Goal: Information Seeking & Learning: Compare options

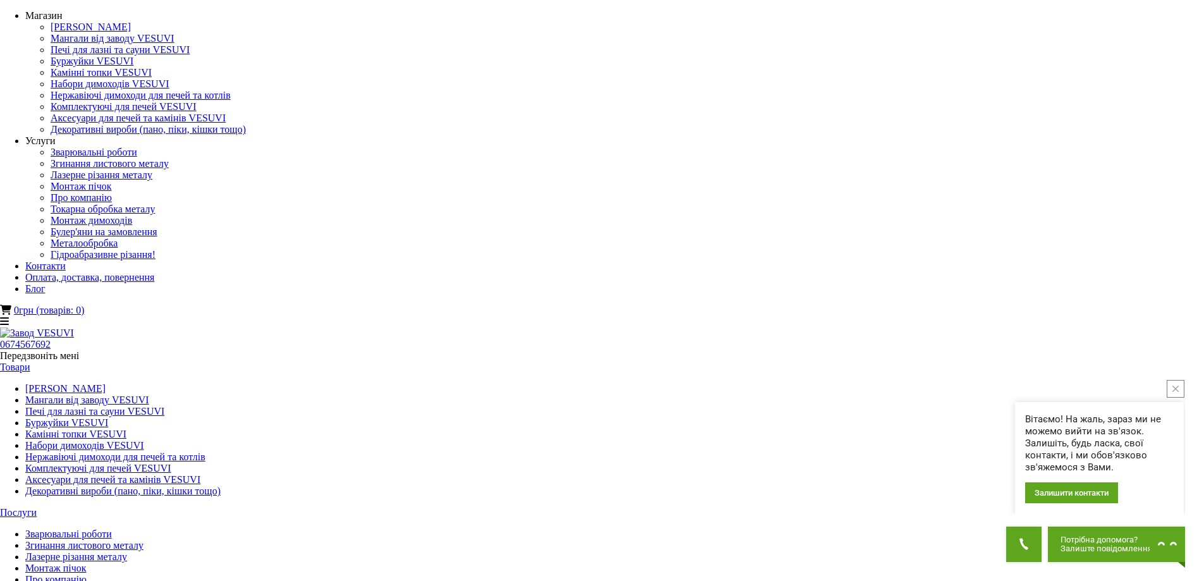
click at [149, 394] on link "Мангали від заводу VESUVI" at bounding box center [87, 399] width 124 height 11
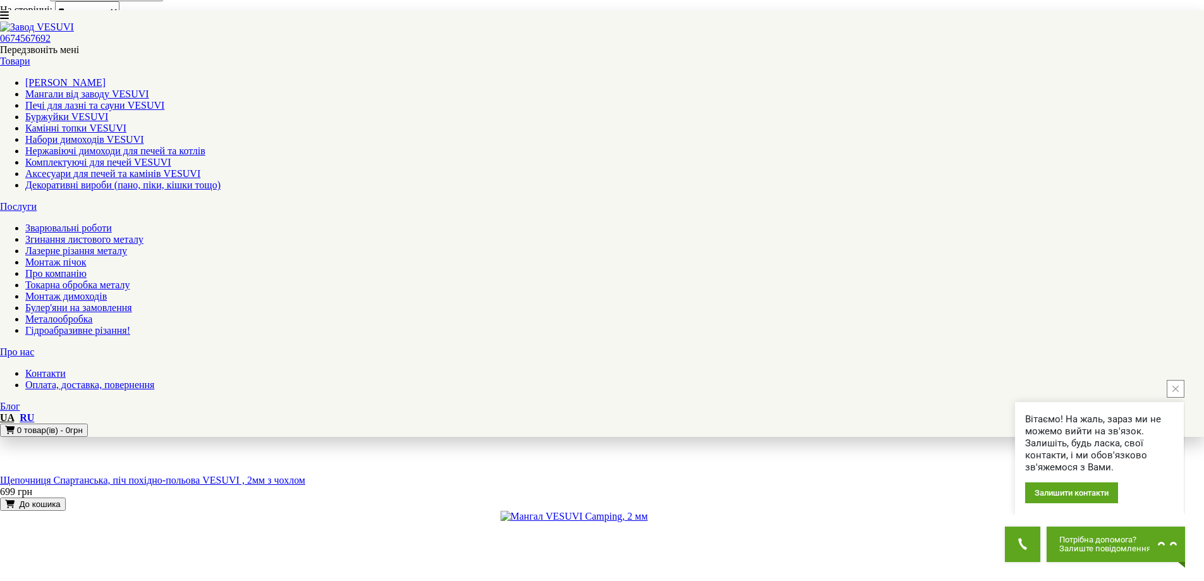
scroll to position [1011, 0]
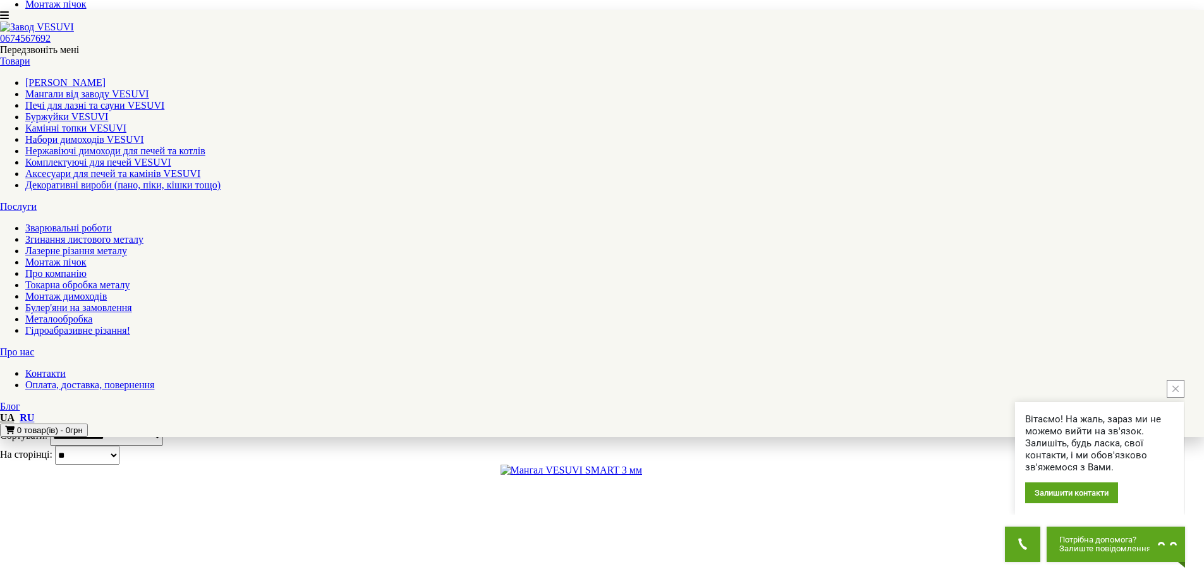
scroll to position [632, 0]
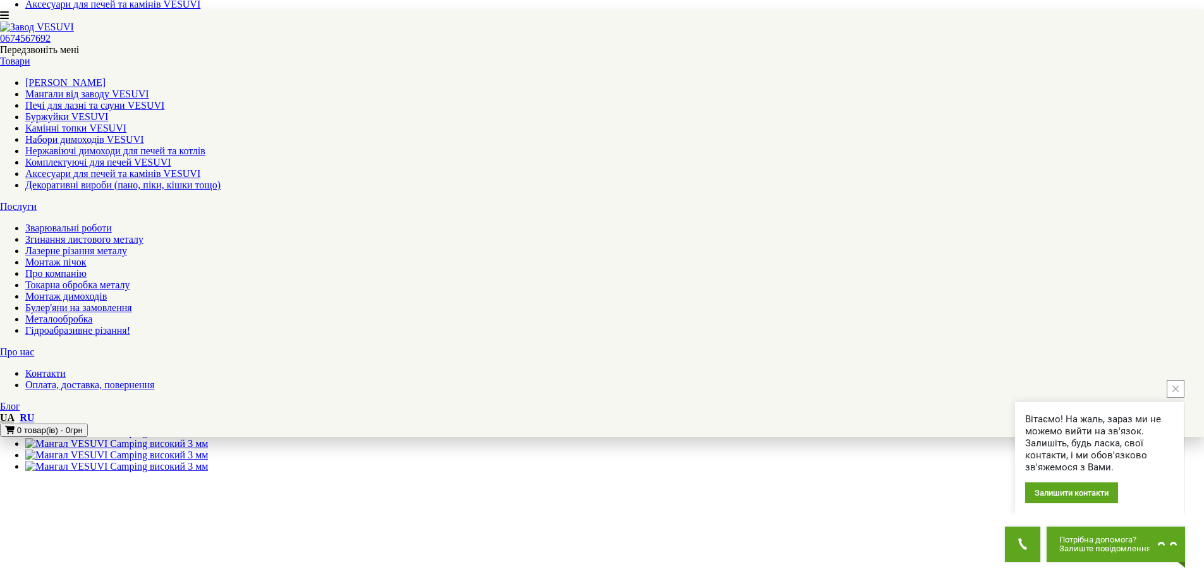
scroll to position [569, 0]
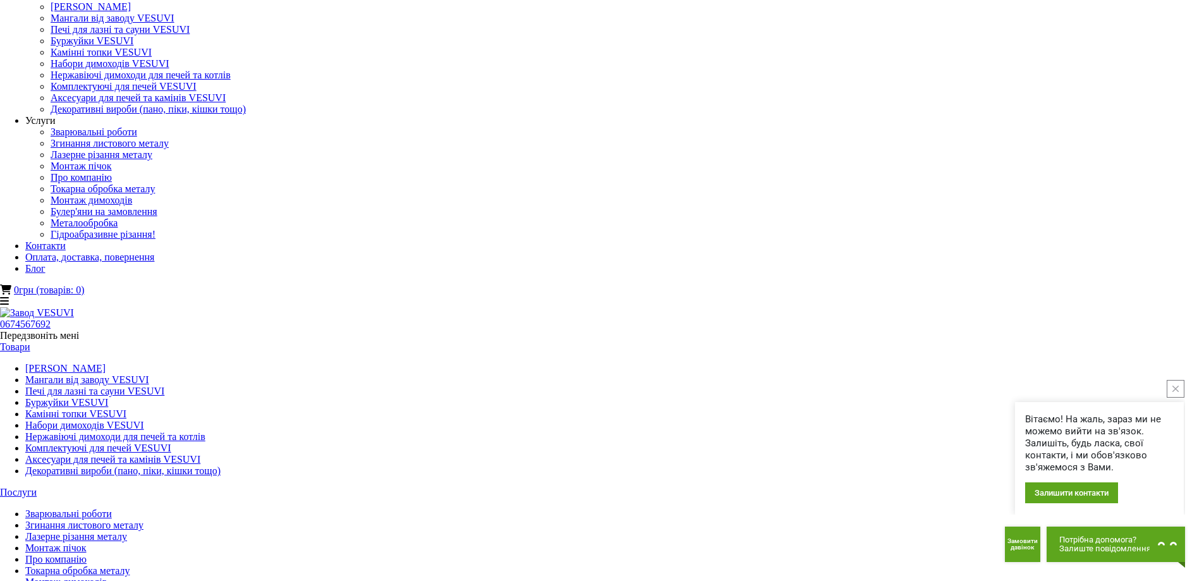
scroll to position [0, 0]
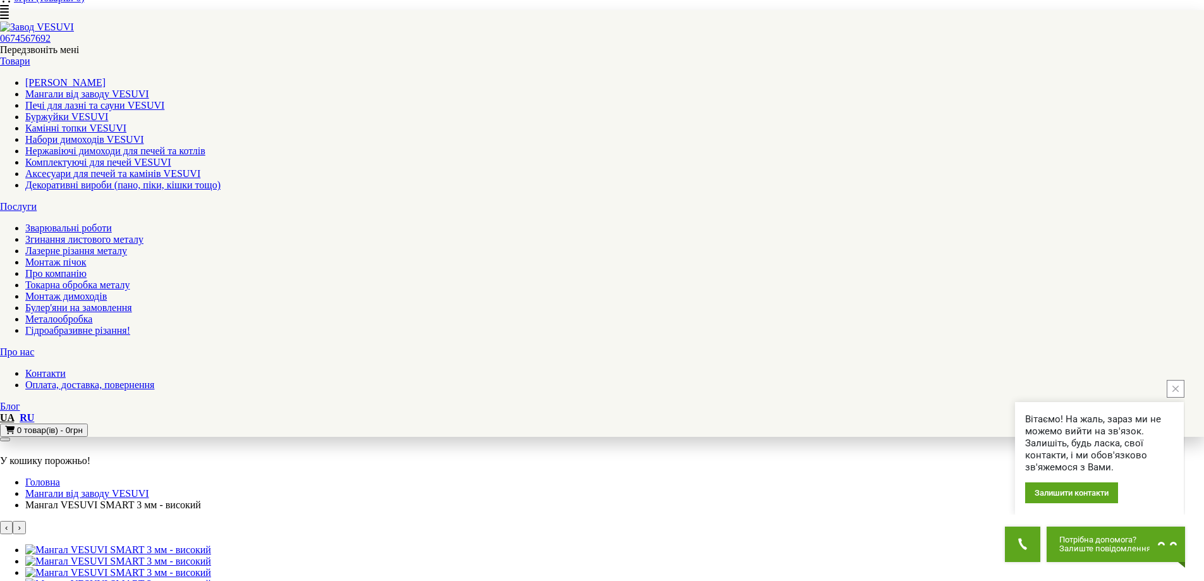
scroll to position [316, 0]
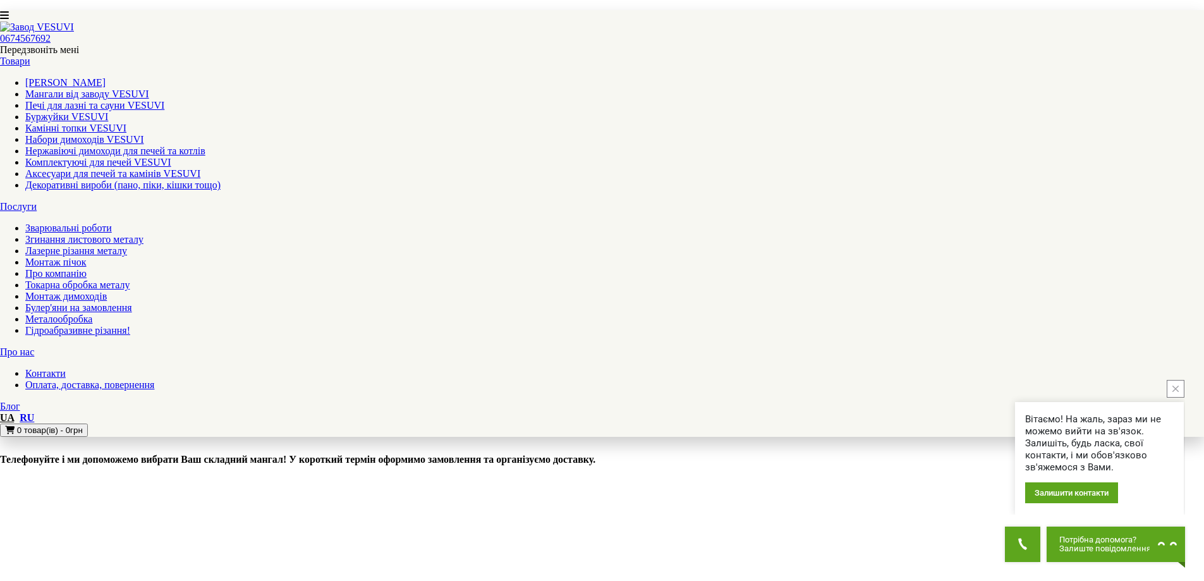
scroll to position [1264, 0]
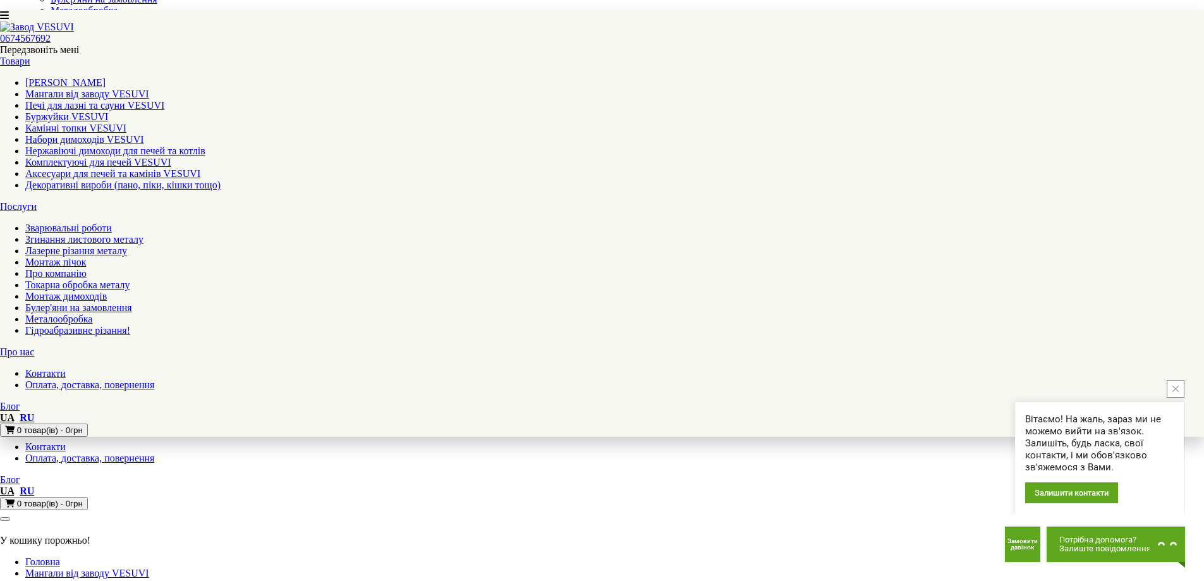
scroll to position [253, 0]
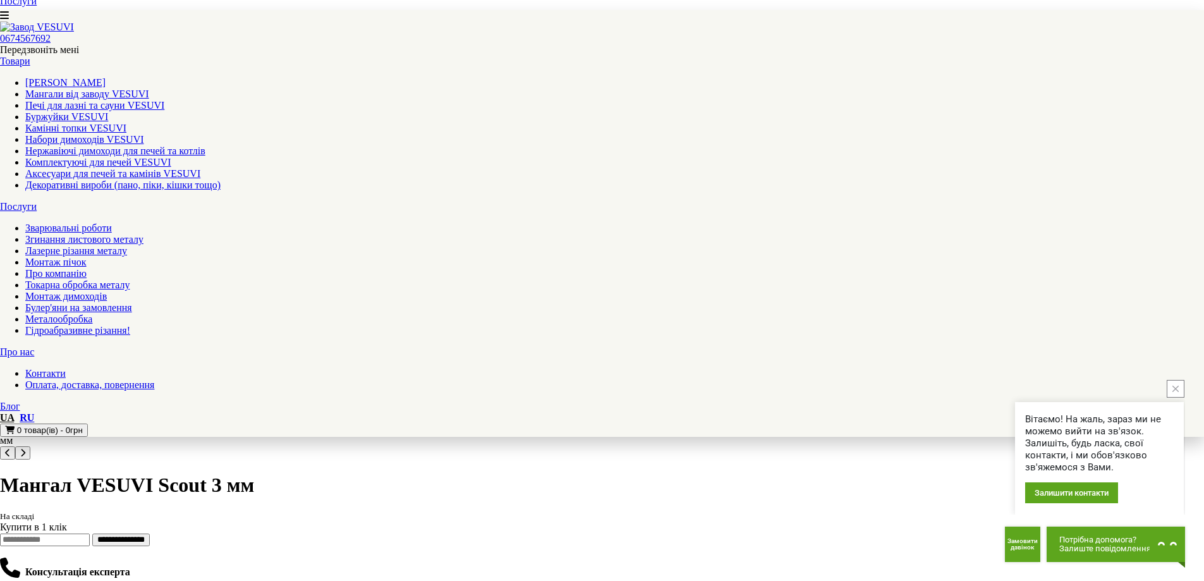
scroll to position [695, 0]
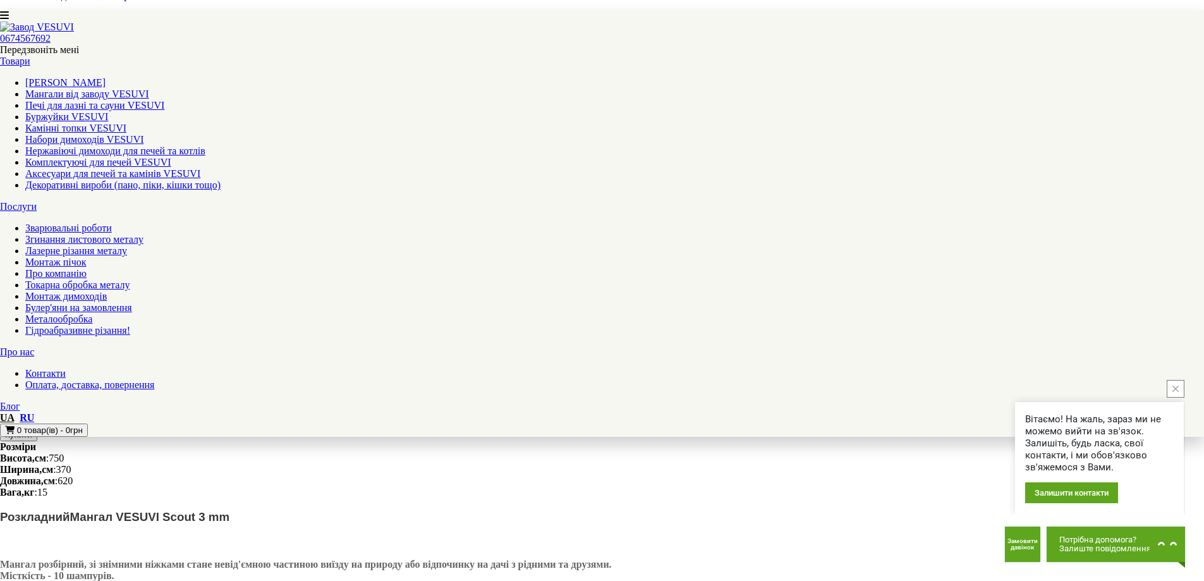
click at [1182, 384] on button "close button" at bounding box center [1176, 389] width 18 height 18
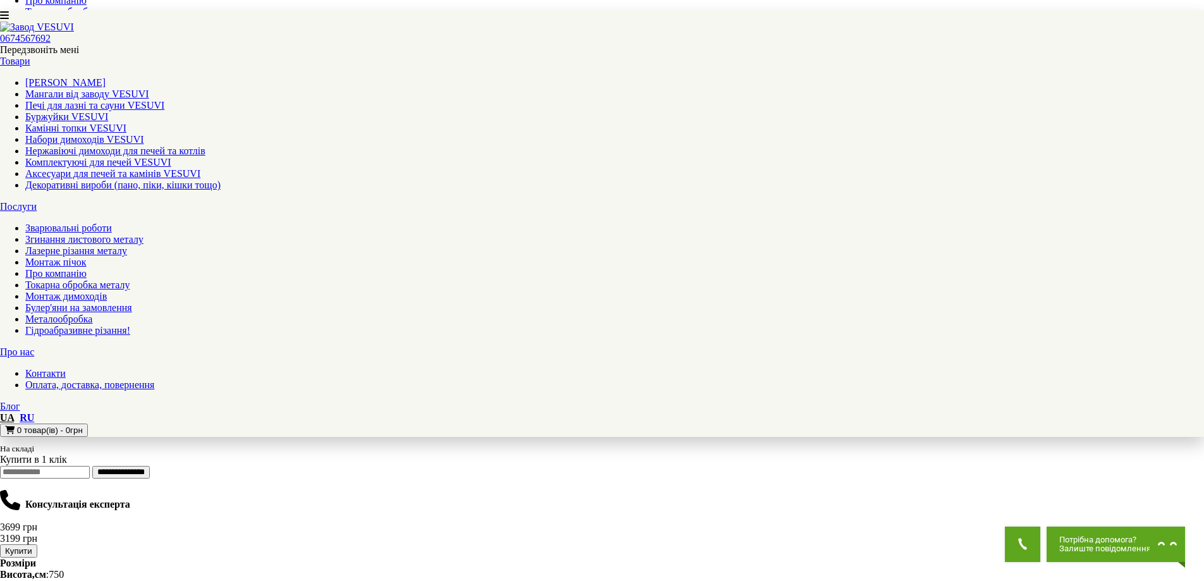
scroll to position [569, 0]
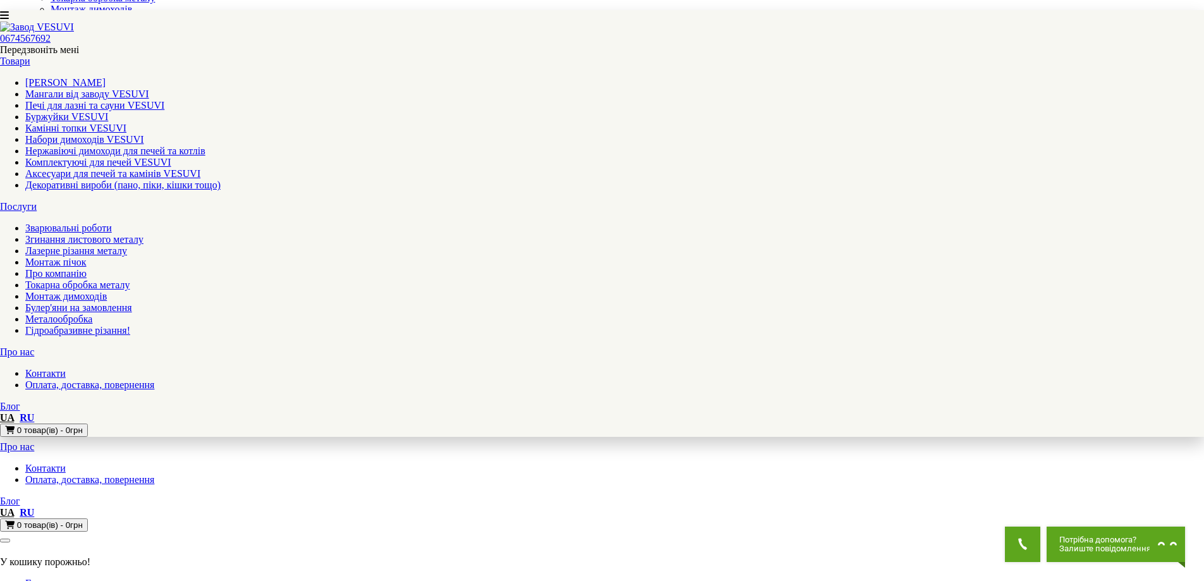
scroll to position [253, 0]
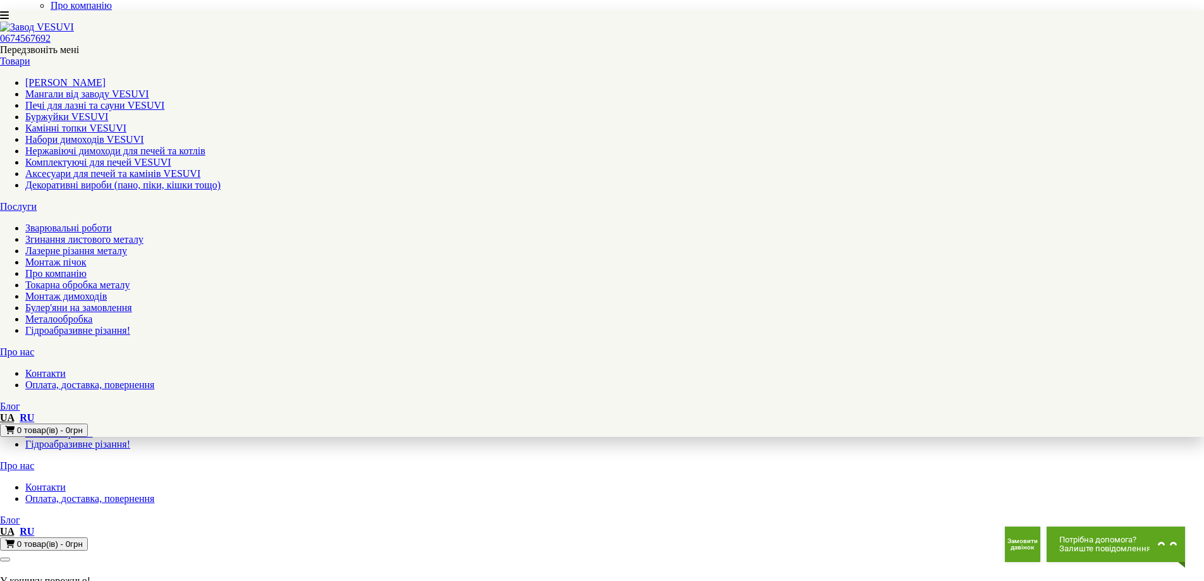
scroll to position [72, 0]
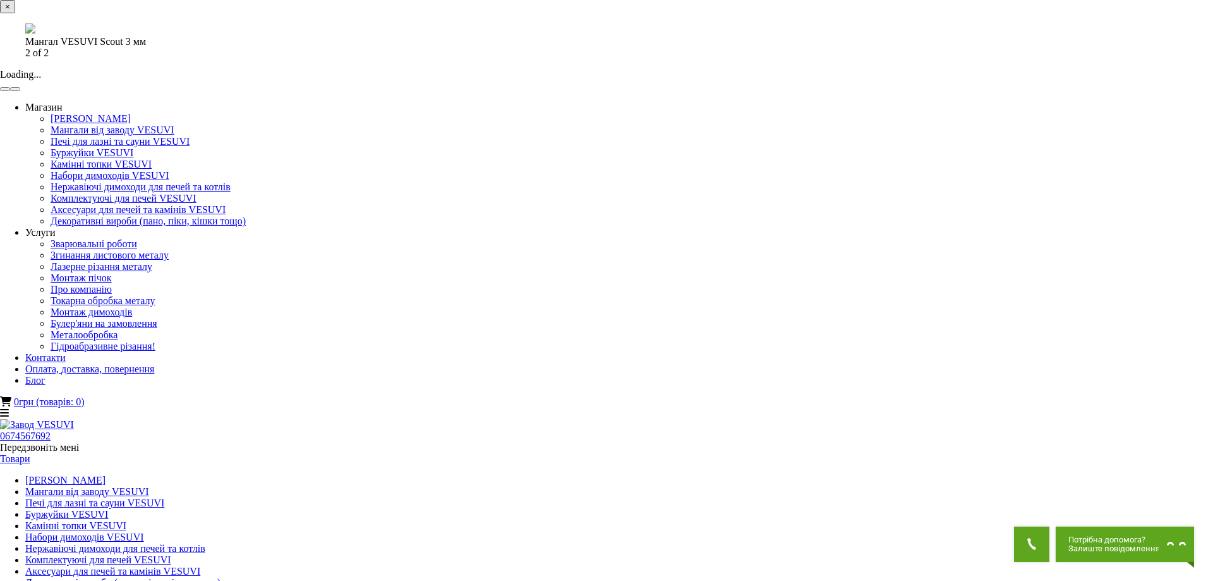
click at [15, 13] on button "×" at bounding box center [7, 6] width 15 height 13
